Goal: Navigation & Orientation: Find specific page/section

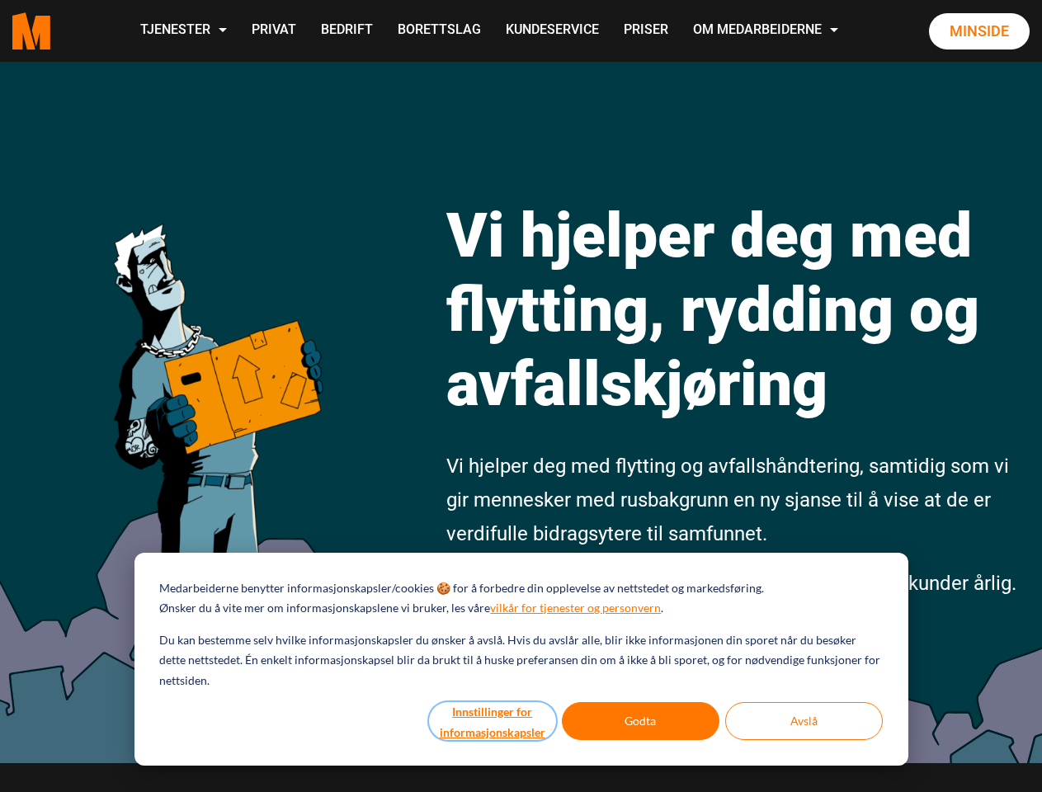
click at [494, 721] on button "Innstillinger for informasjonskapsler" at bounding box center [492, 721] width 127 height 38
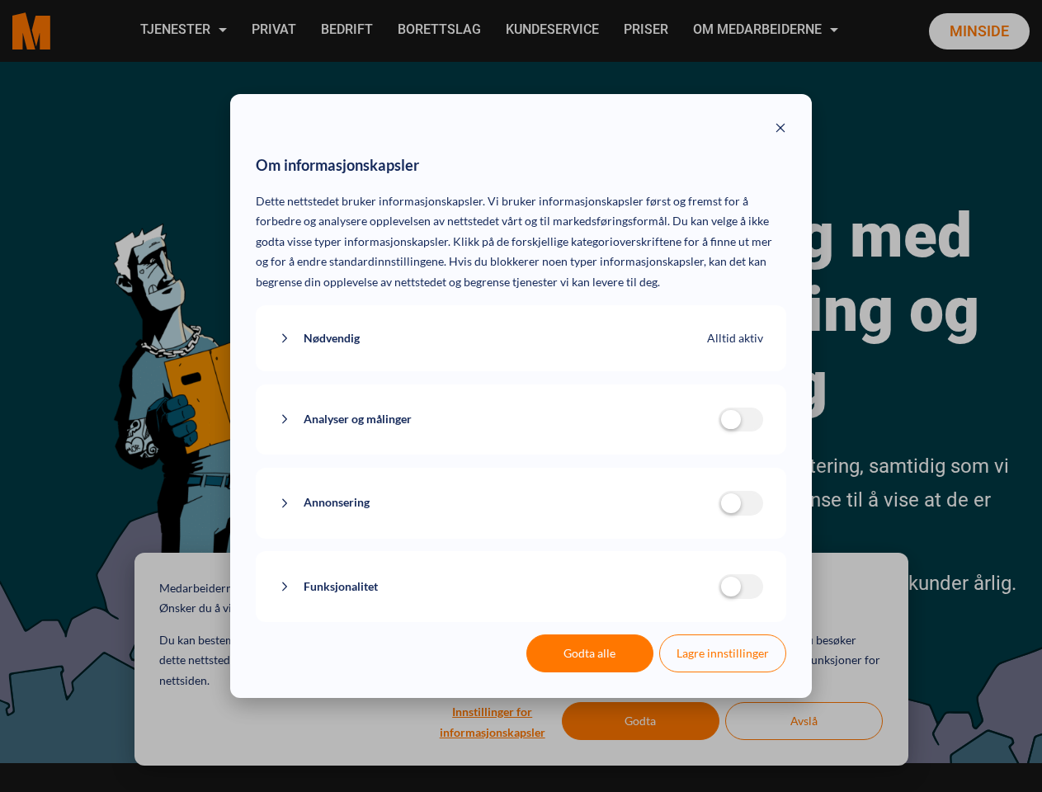
click at [641, 721] on div "Om informasjonskapsler Dette nettstedet bruker informasjonskapsler. Vi bruker i…" at bounding box center [521, 396] width 1042 height 792
click at [804, 721] on div "Om informasjonskapsler Dette nettstedet bruker informasjonskapsler. Vi bruker i…" at bounding box center [521, 396] width 1042 height 792
click at [182, 31] on div "Om informasjonskapsler Dette nettstedet bruker informasjonskapsler. Vi bruker i…" at bounding box center [521, 396] width 1042 height 792
click at [768, 31] on div "Om informasjonskapsler Dette nettstedet bruker informasjonskapsler. Vi bruker i…" at bounding box center [521, 396] width 1042 height 792
